Goal: Information Seeking & Learning: Learn about a topic

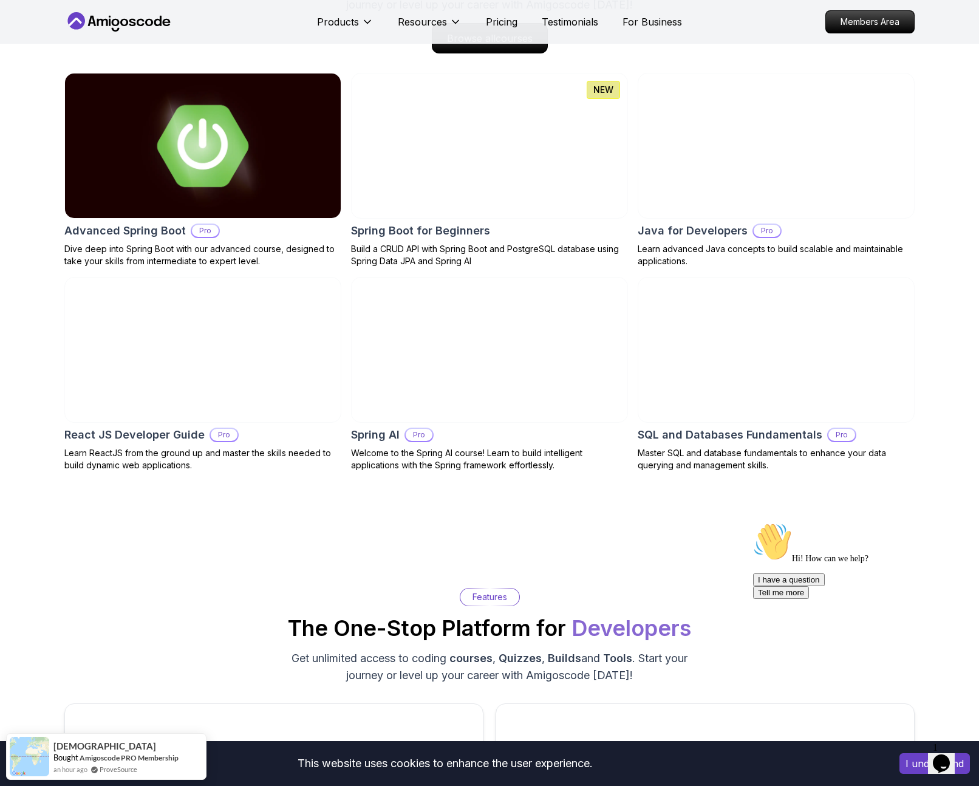
scroll to position [1418, 0]
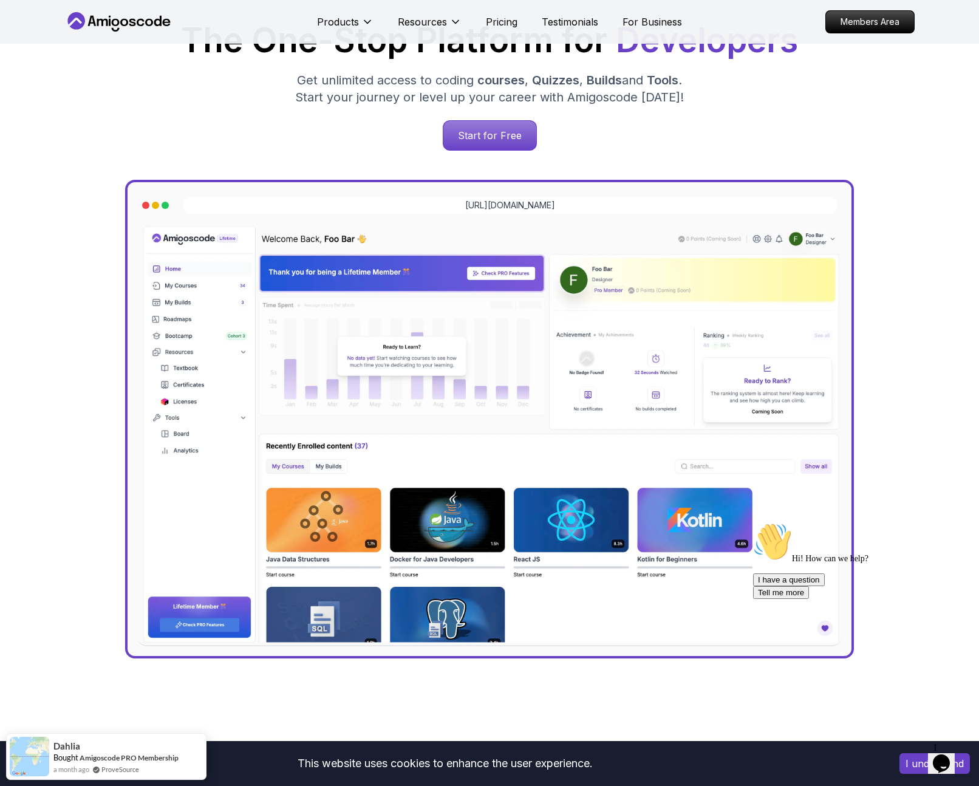
scroll to position [0, 0]
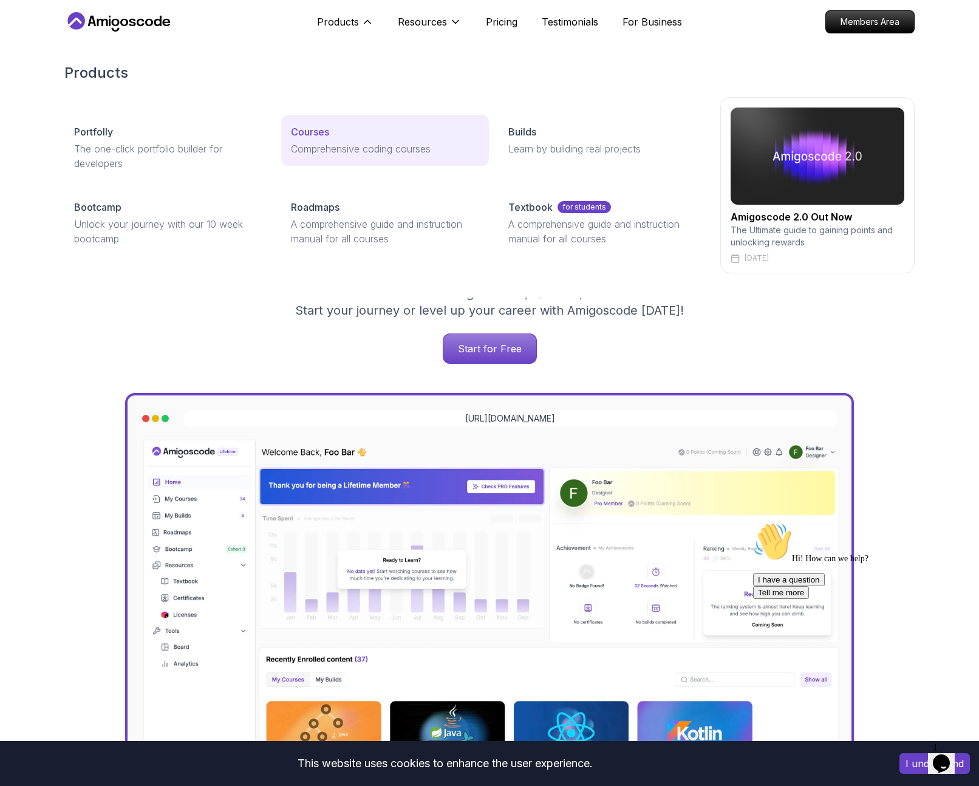
click at [321, 138] on p "Courses" at bounding box center [310, 132] width 38 height 15
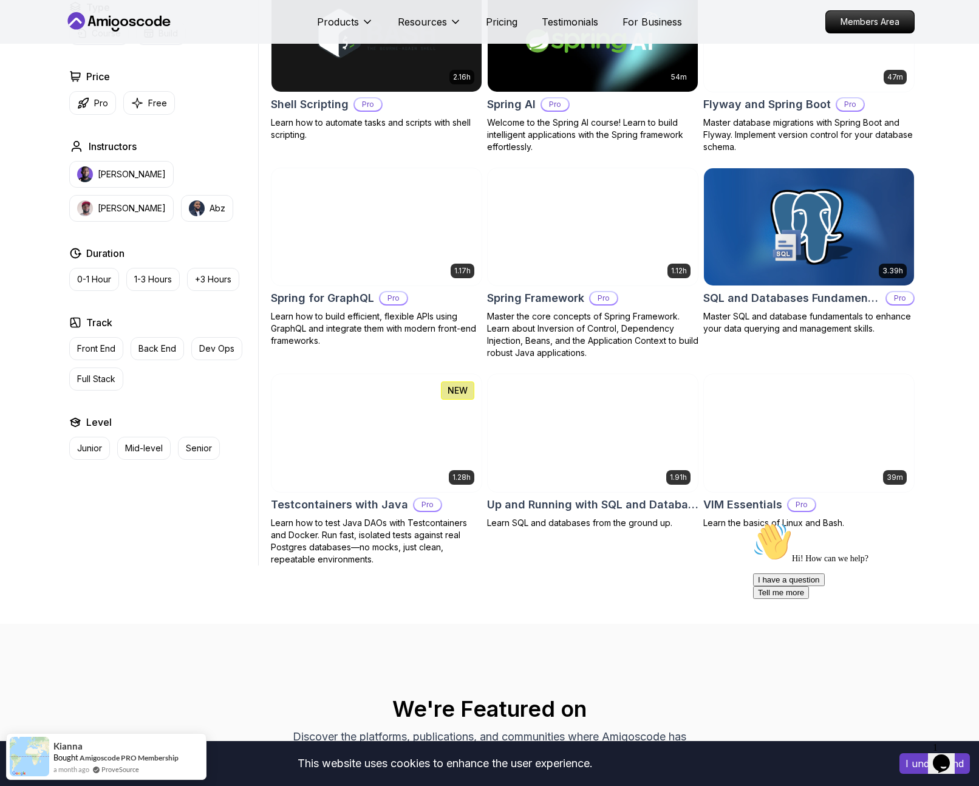
scroll to position [2977, 0]
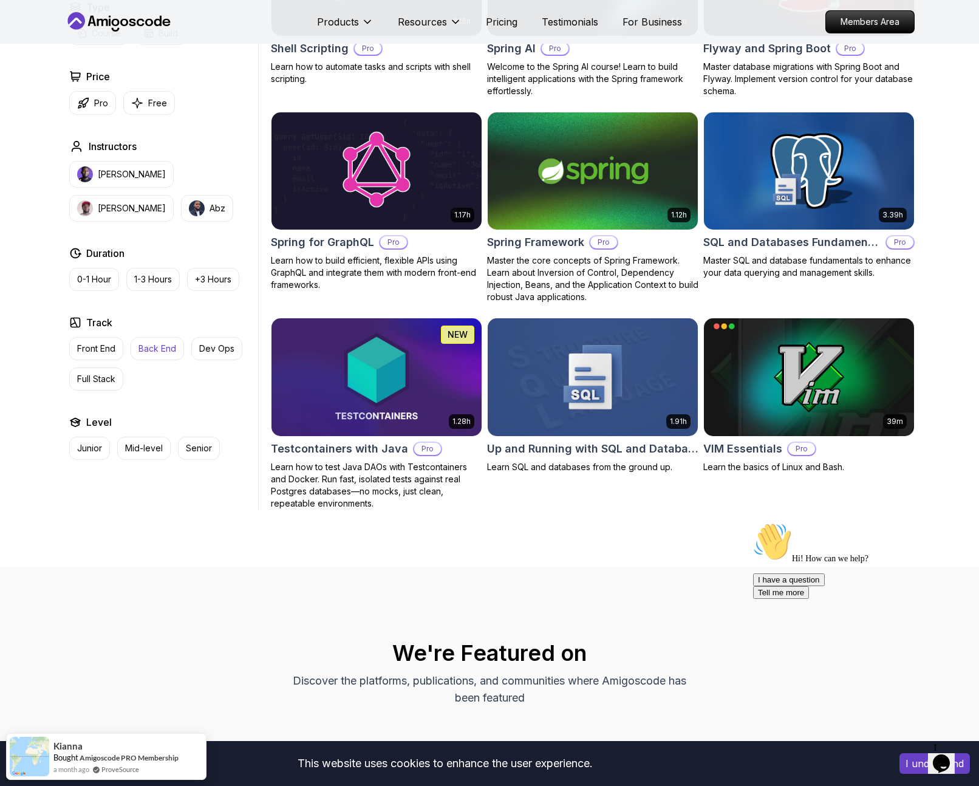
click at [165, 351] on p "Back End" at bounding box center [157, 349] width 38 height 12
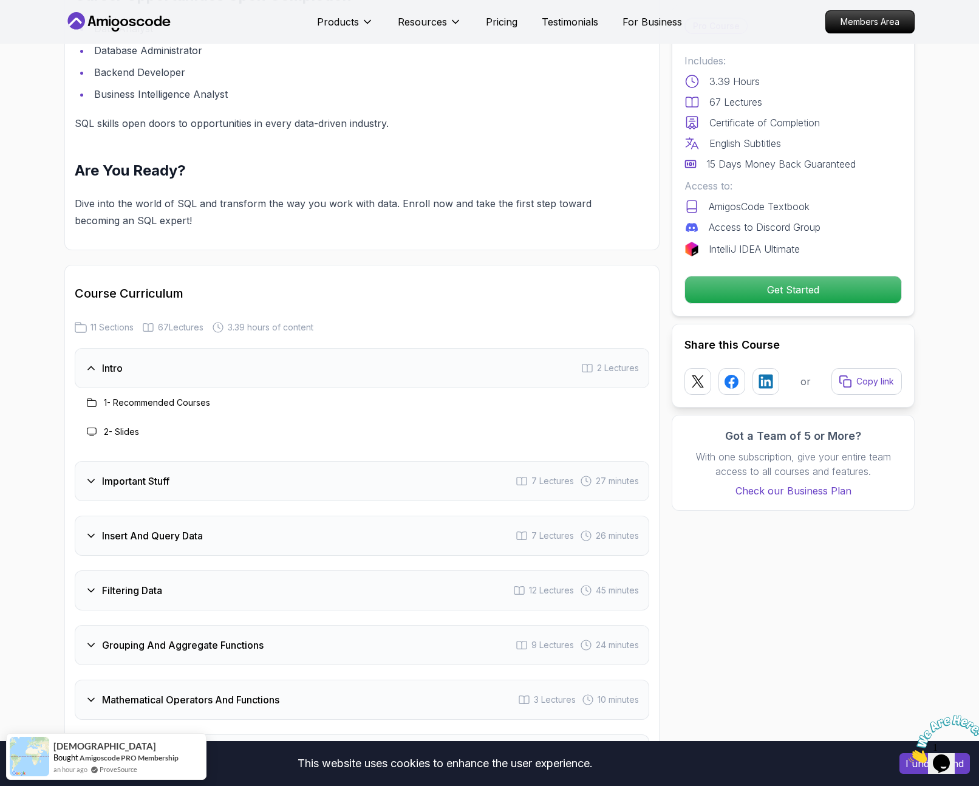
scroll to position [1445, 0]
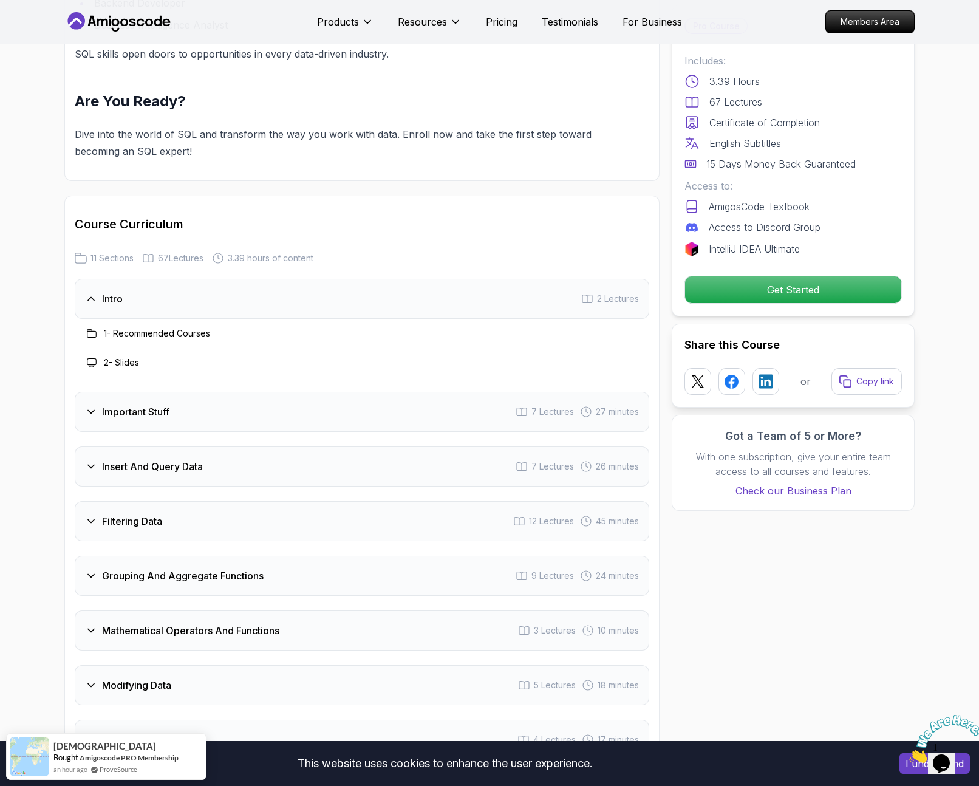
click at [271, 392] on div "Important Stuff 7 Lectures 27 minutes" at bounding box center [362, 412] width 575 height 40
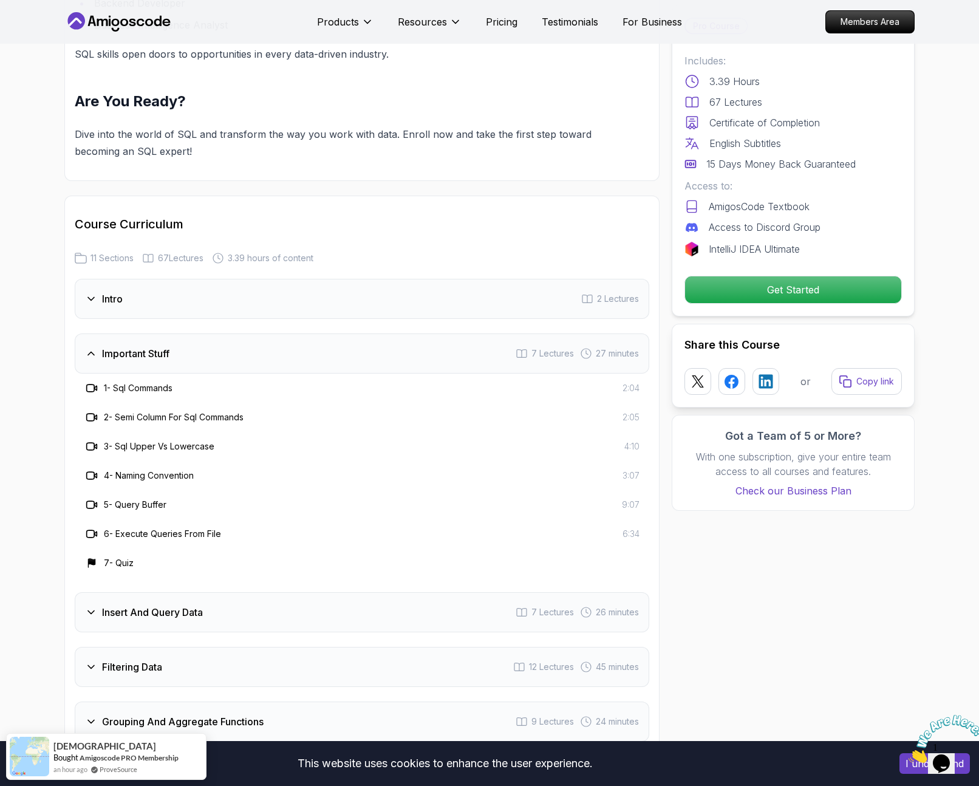
click at [171, 440] on h3 "3 - Sql Upper Vs Lowercase" at bounding box center [159, 446] width 111 height 12
click at [87, 293] on icon at bounding box center [91, 299] width 12 height 12
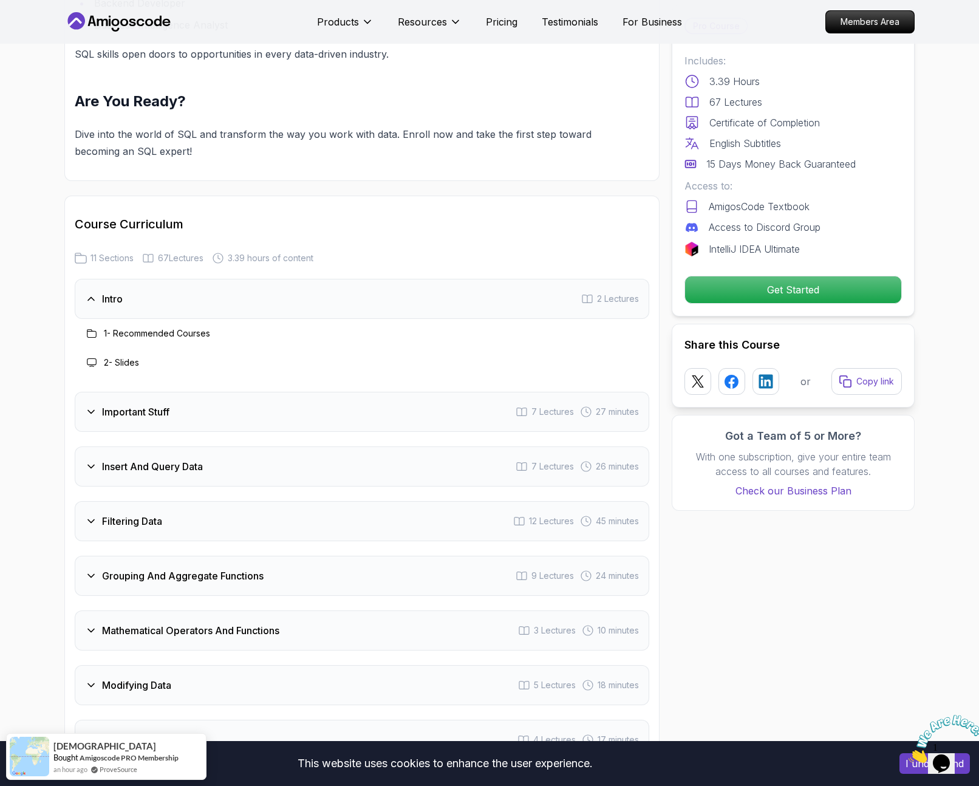
click at [117, 357] on h3 "2 - Slides" at bounding box center [121, 363] width 35 height 12
drag, startPoint x: 140, startPoint y: 322, endPoint x: 155, endPoint y: 336, distance: 21.0
click at [140, 327] on h3 "1 - Recommended Courses" at bounding box center [157, 333] width 106 height 12
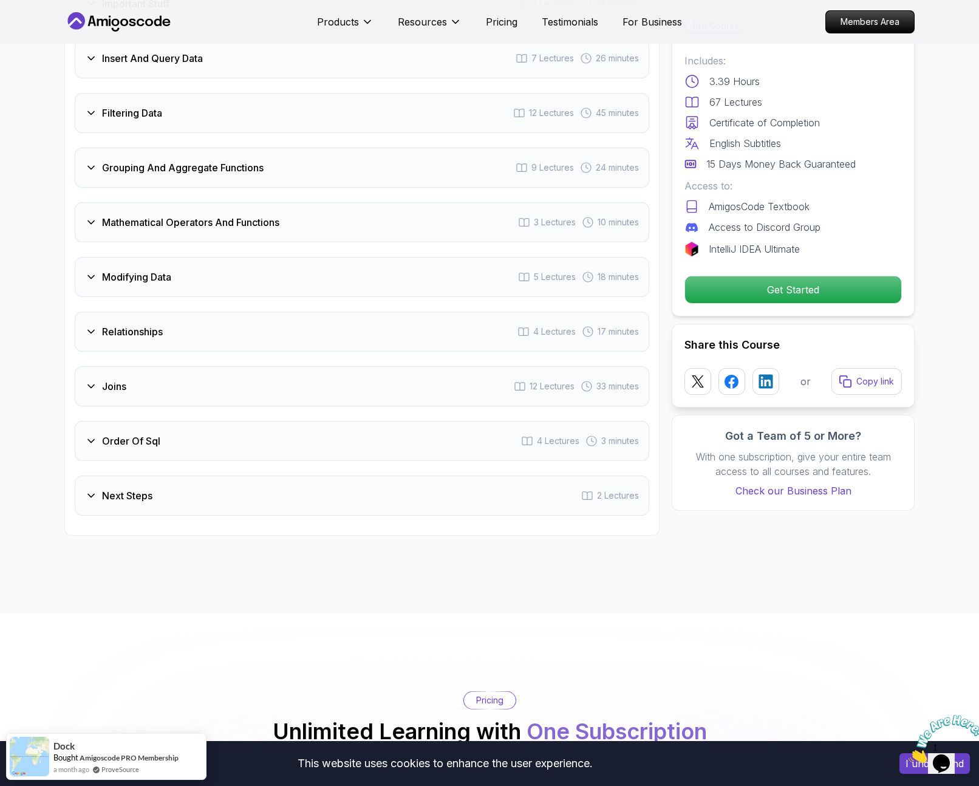
click at [207, 481] on div "Next Steps 2 Lectures" at bounding box center [362, 496] width 575 height 40
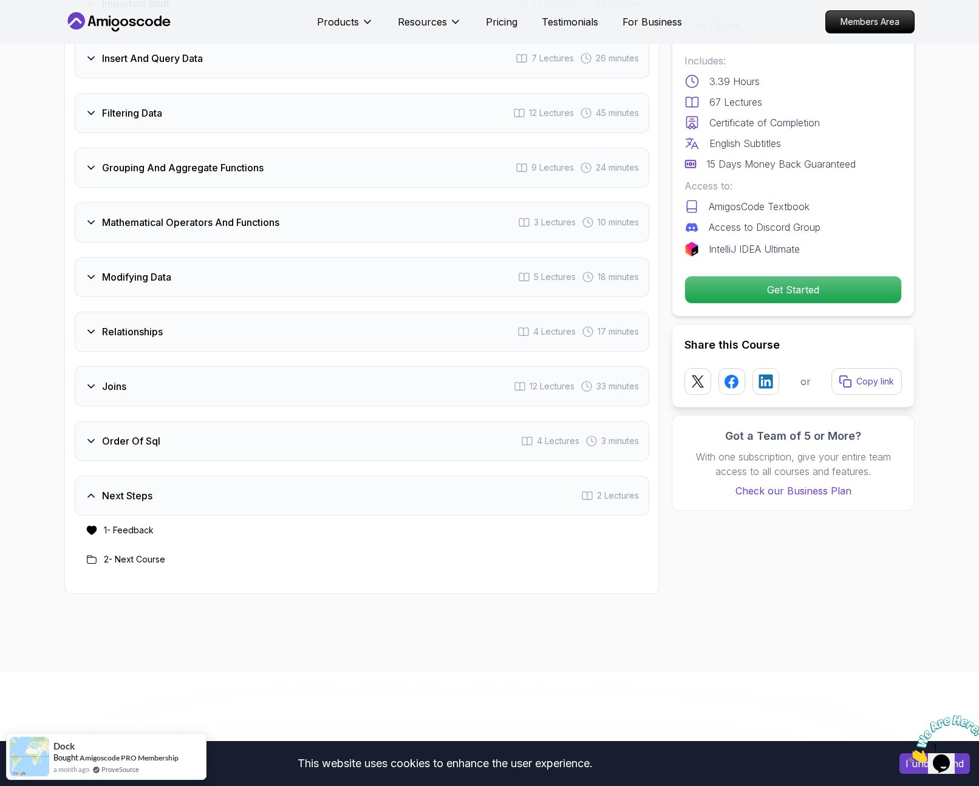
click at [192, 424] on div "Order Of Sql 4 Lectures 3 minutes" at bounding box center [362, 441] width 575 height 40
click at [185, 373] on div "Joins 12 Lectures 33 minutes" at bounding box center [362, 386] width 575 height 40
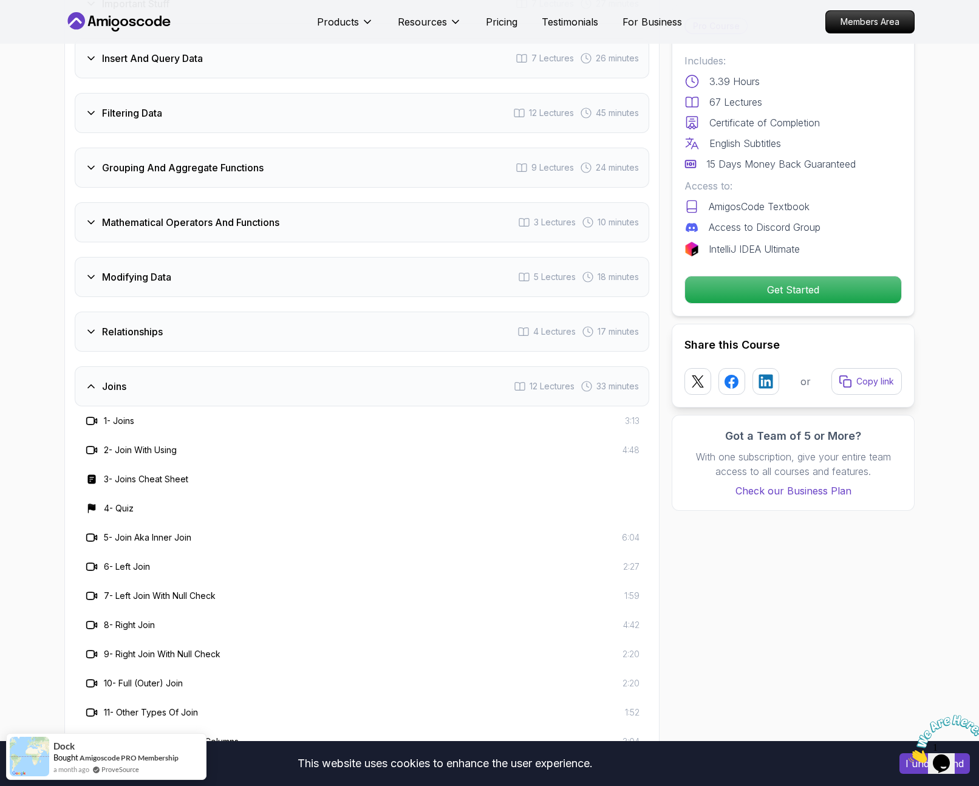
click at [188, 320] on div "Relationships 4 Lectures 17 minutes" at bounding box center [362, 332] width 575 height 40
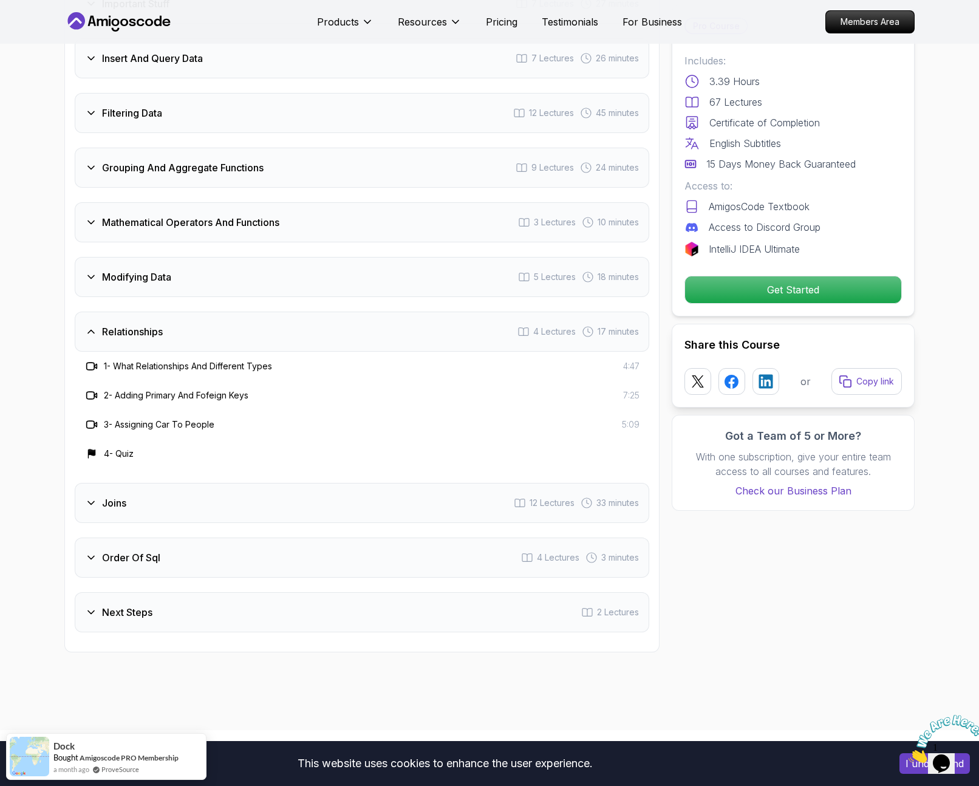
click at [234, 258] on div "Modifying Data 5 Lectures 18 minutes" at bounding box center [362, 277] width 575 height 40
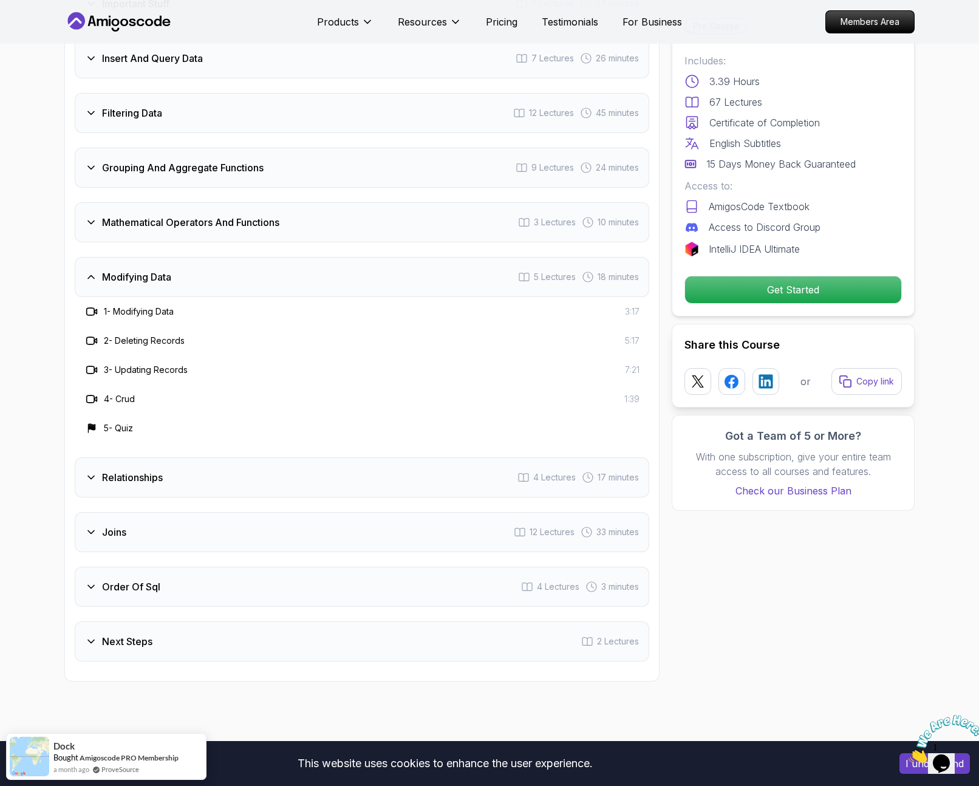
click at [249, 213] on div "Mathematical Operators And Functions 3 Lectures 10 minutes" at bounding box center [362, 222] width 575 height 40
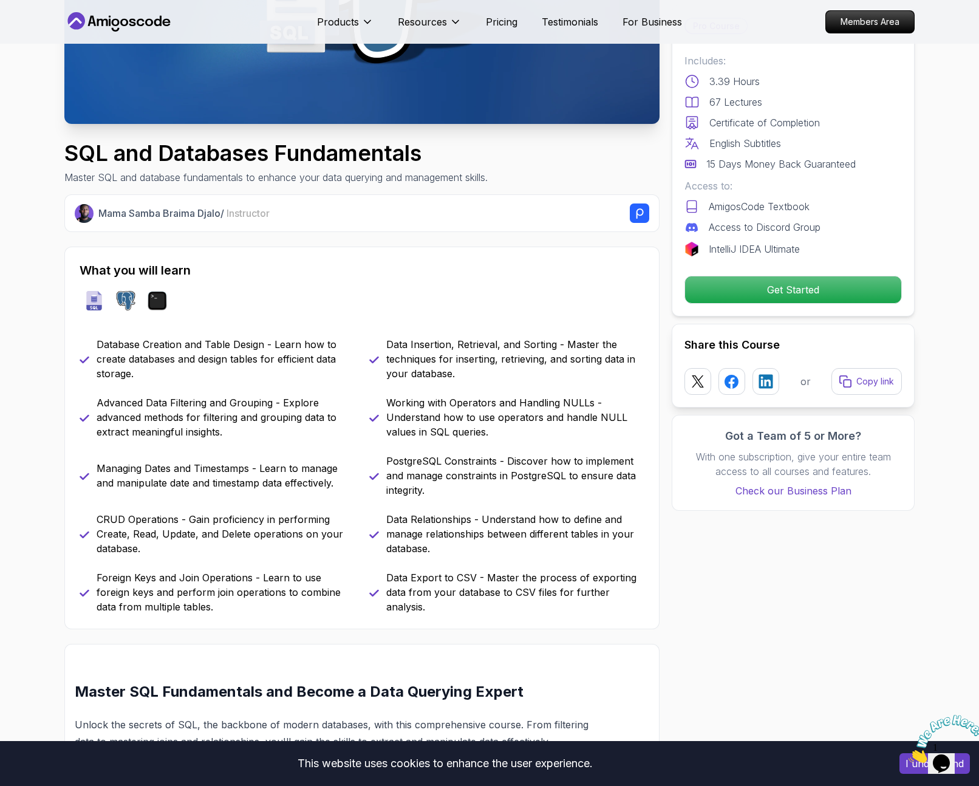
scroll to position [0, 0]
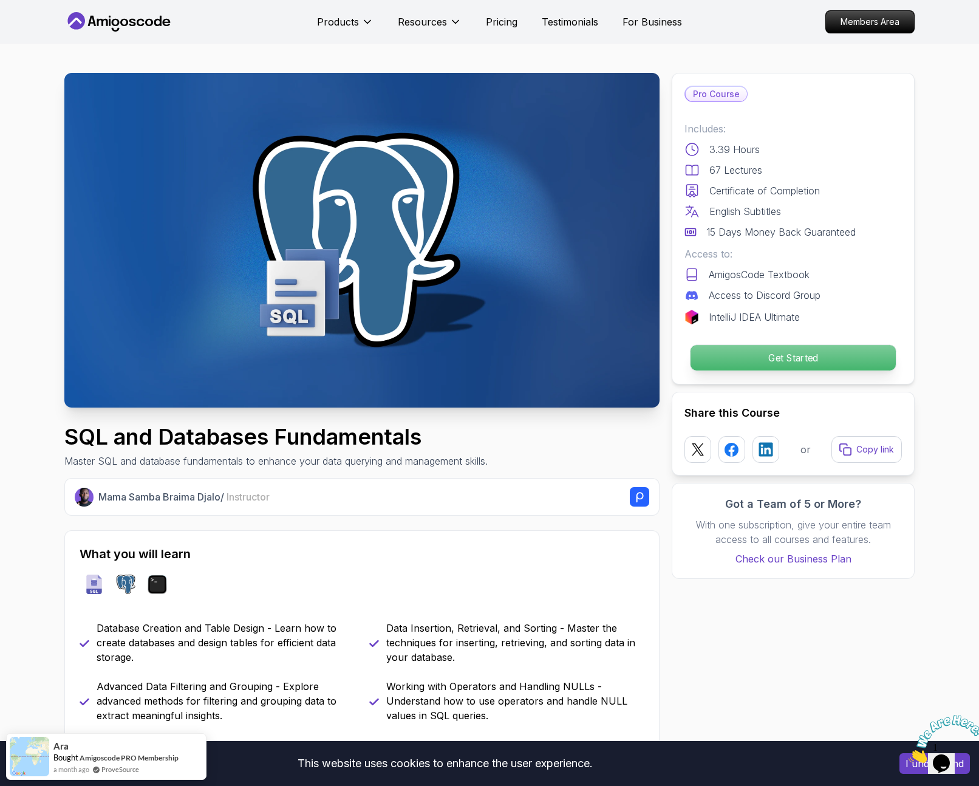
click at [774, 358] on p "Get Started" at bounding box center [793, 358] width 205 height 26
